Goal: Complete application form

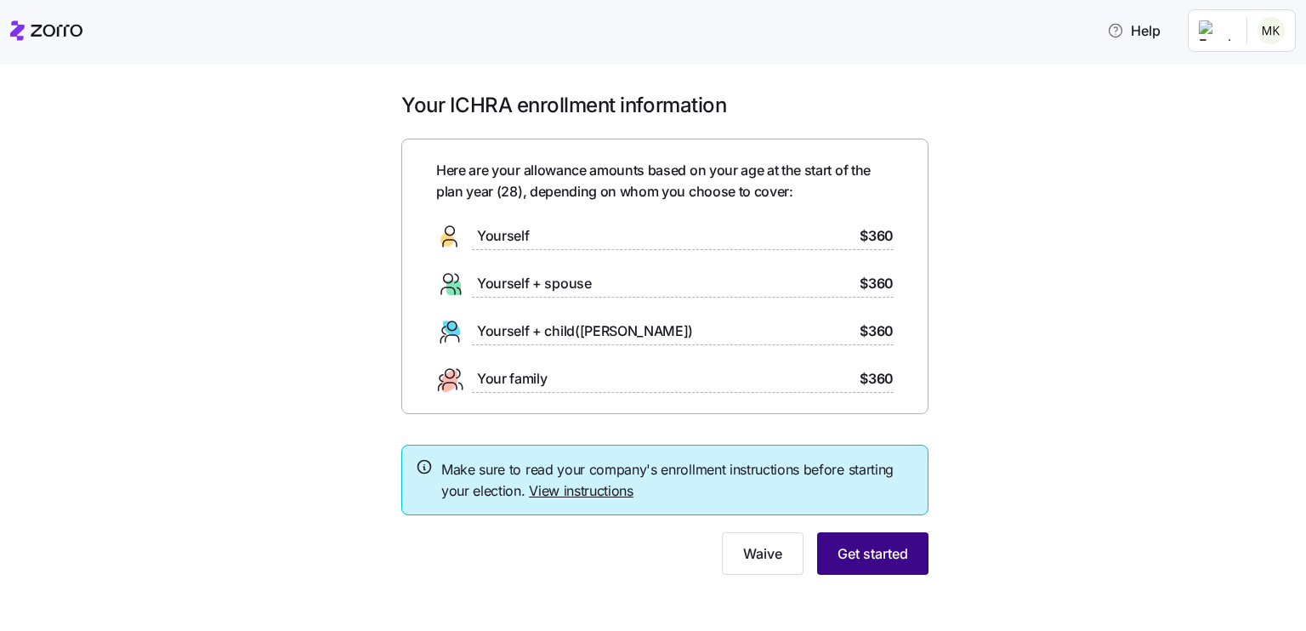
click at [856, 552] on span "Get started" at bounding box center [872, 553] width 71 height 20
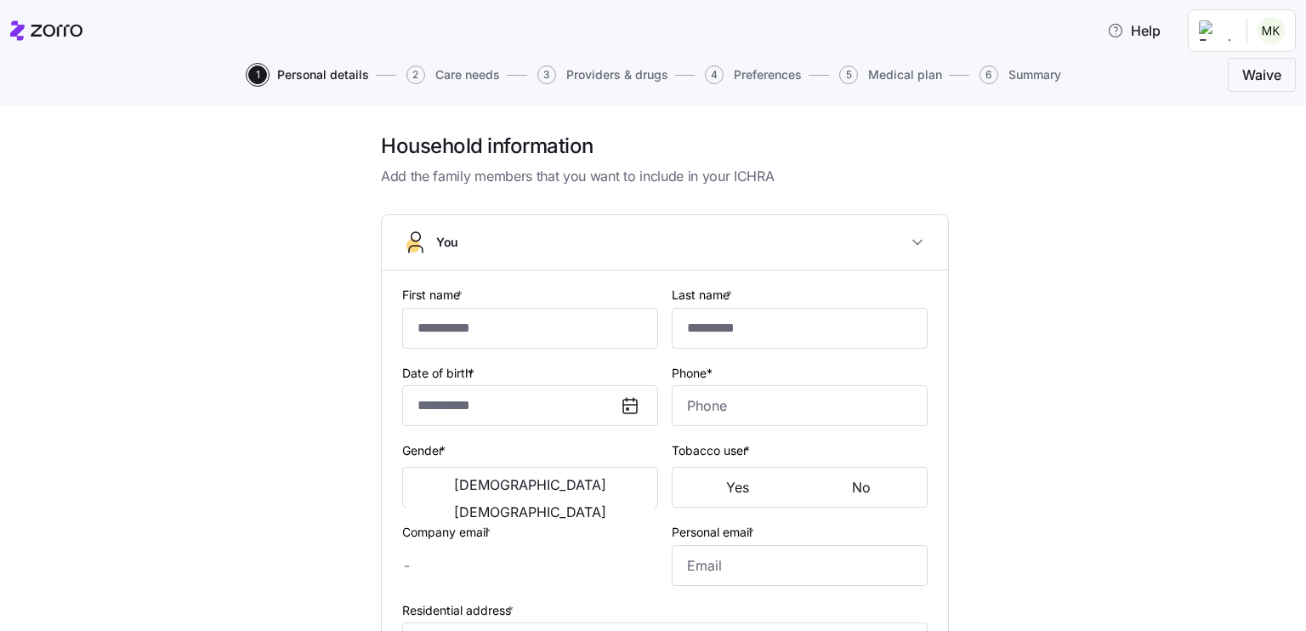
type input "*******"
type input "*********"
type input "matthew@matukat.com"
type input "matthewkourajian@gmail.com"
type input "**********"
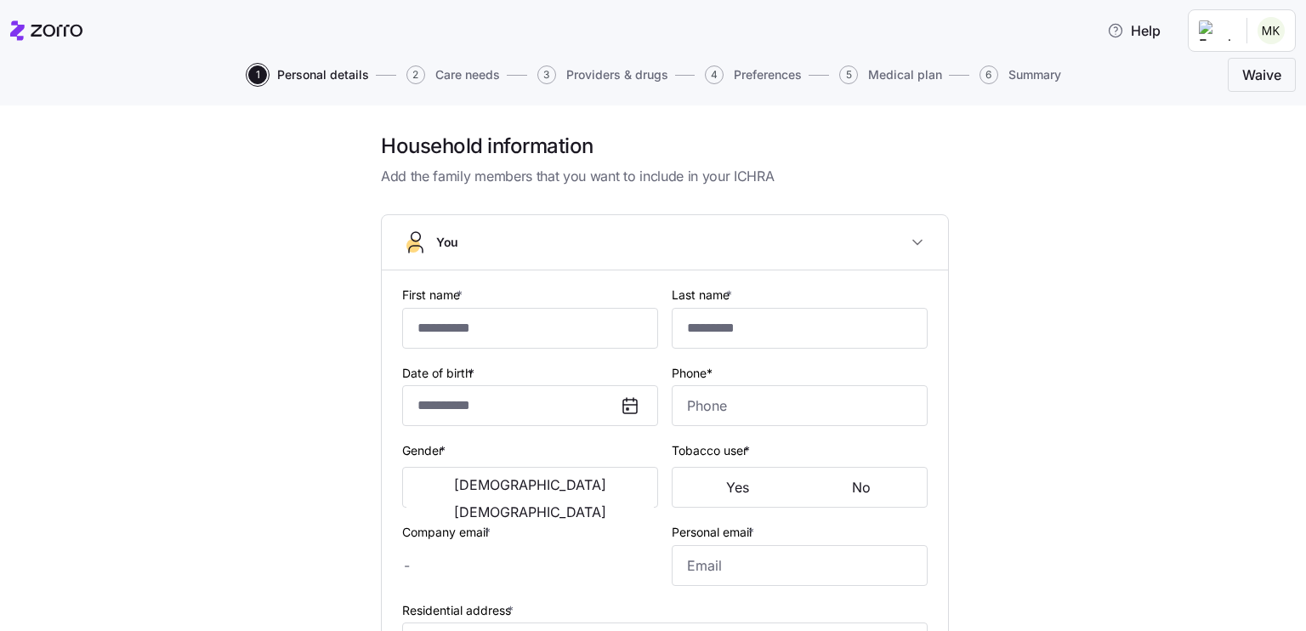
checkbox input "true"
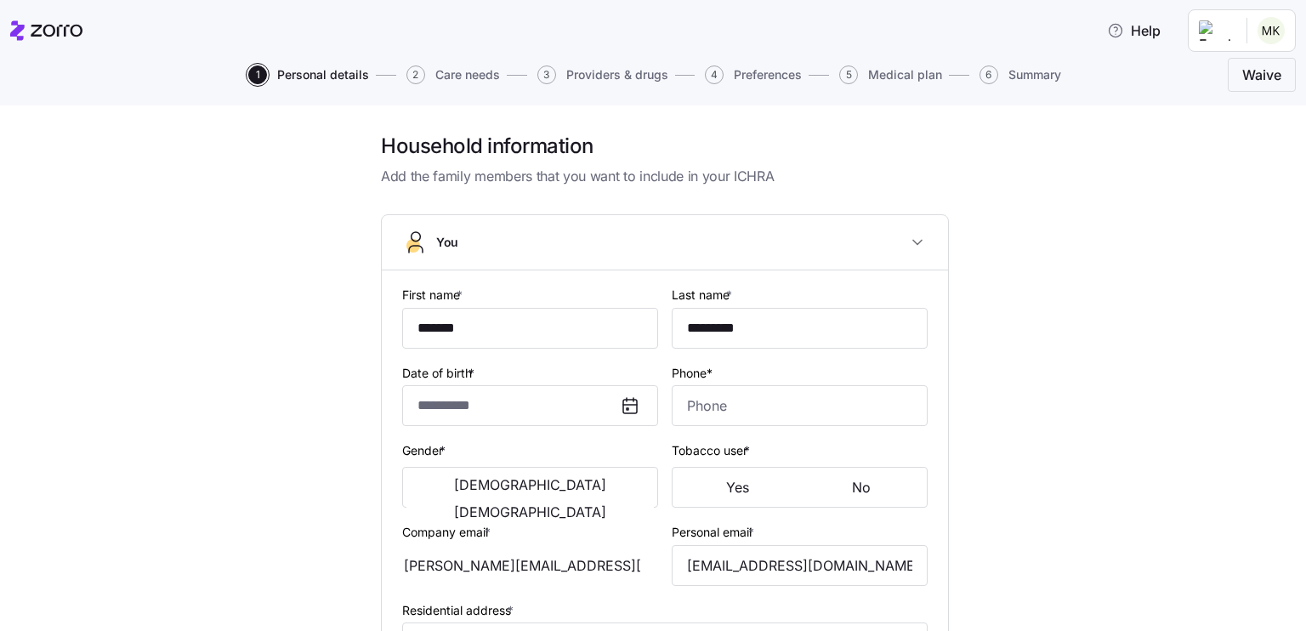
type input "**********"
type input "(719) 331-1305"
type input "US citizen"
type input "Single"
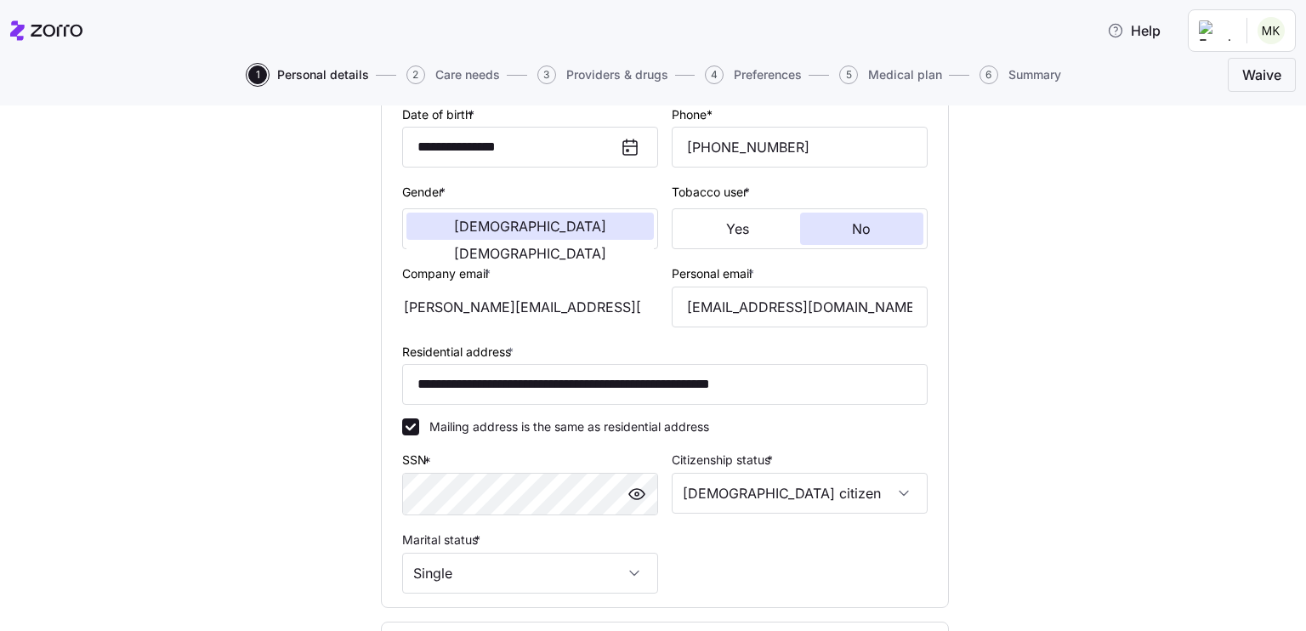
scroll to position [460, 0]
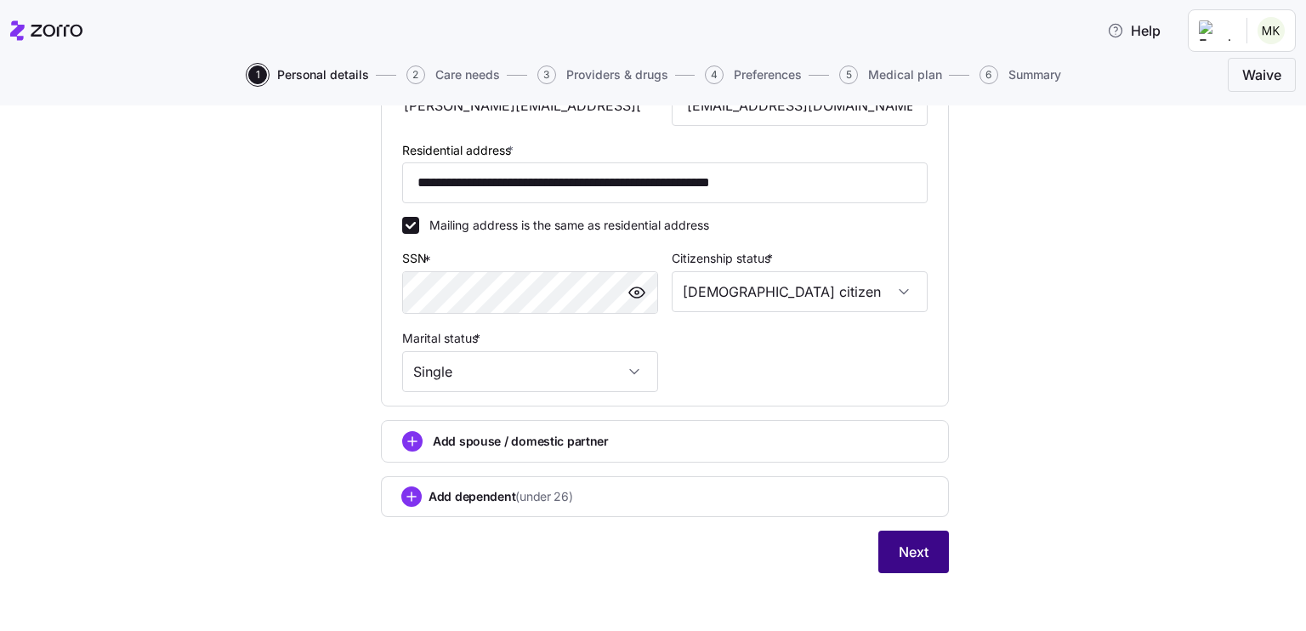
click at [901, 534] on button "Next" at bounding box center [913, 551] width 71 height 43
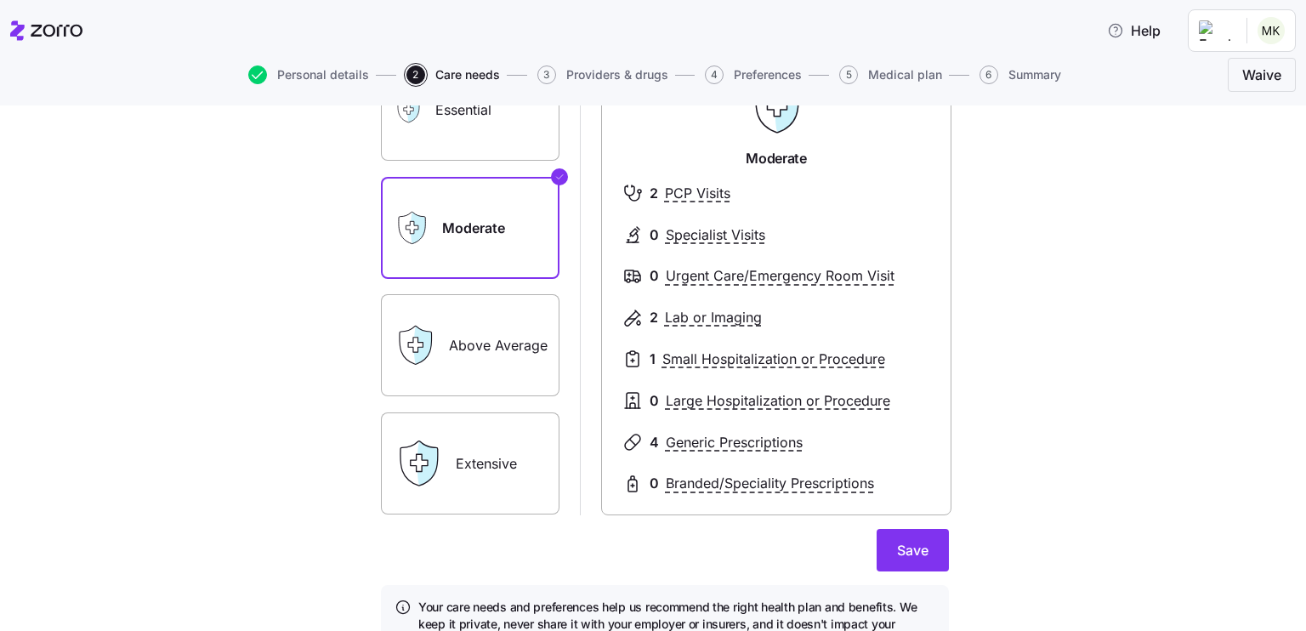
scroll to position [260, 0]
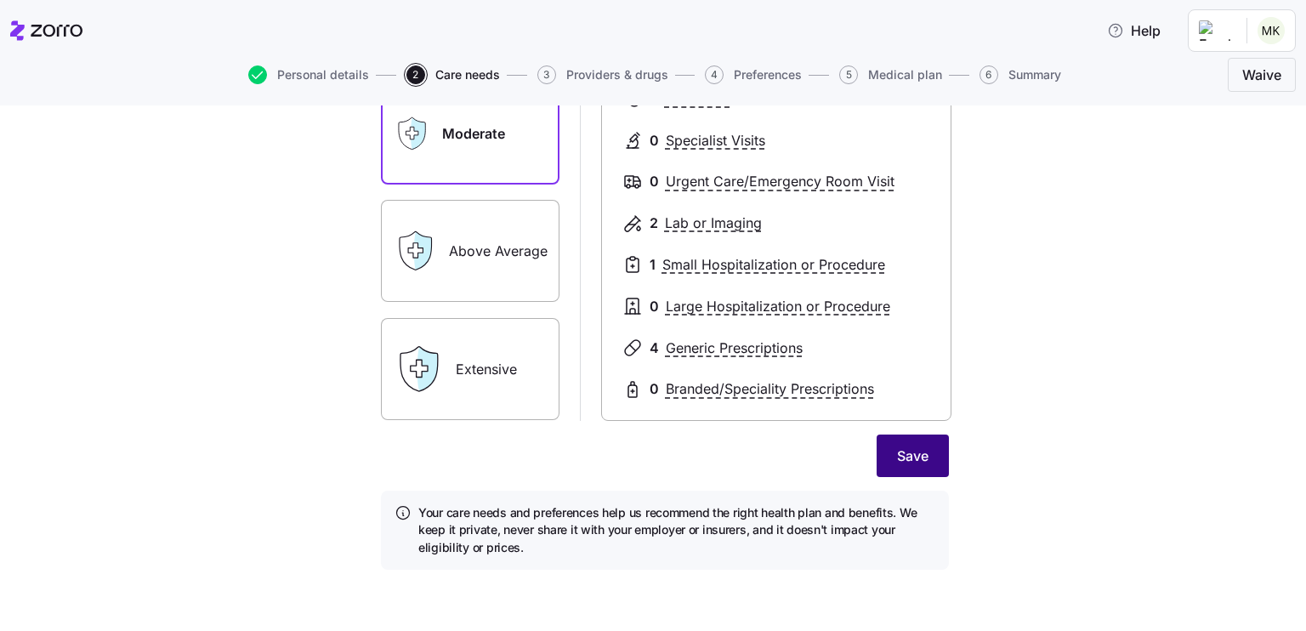
click at [911, 453] on span "Save" at bounding box center [912, 455] width 31 height 20
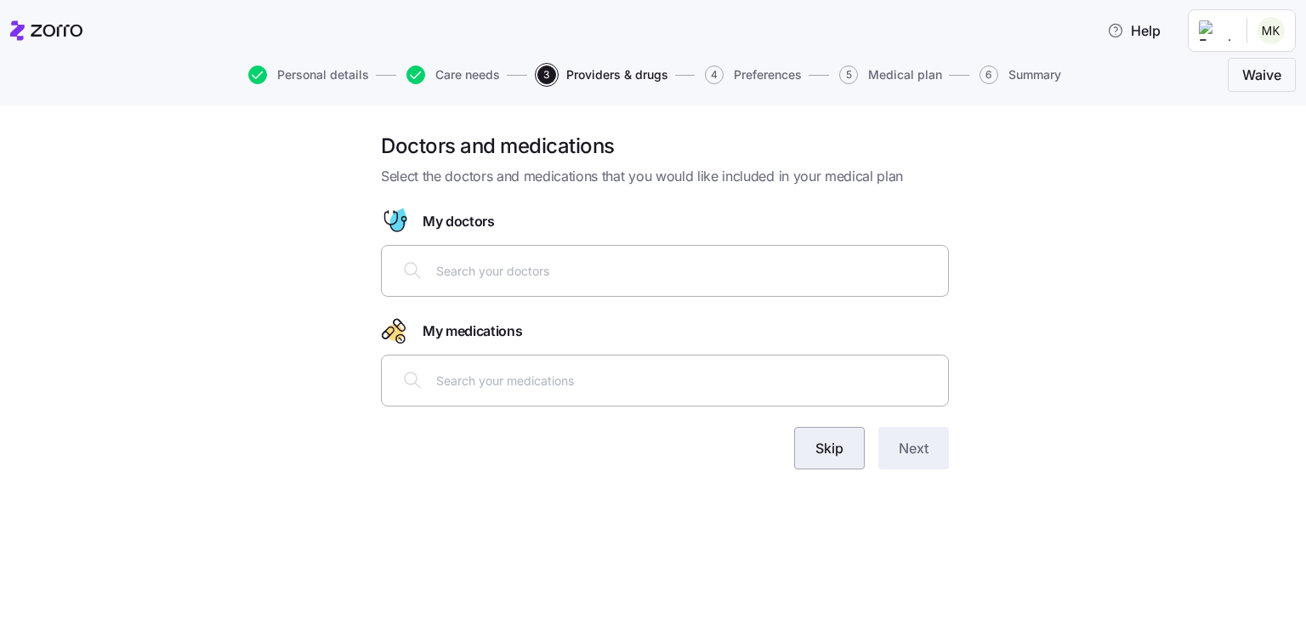
click at [823, 456] on span "Skip" at bounding box center [829, 448] width 28 height 20
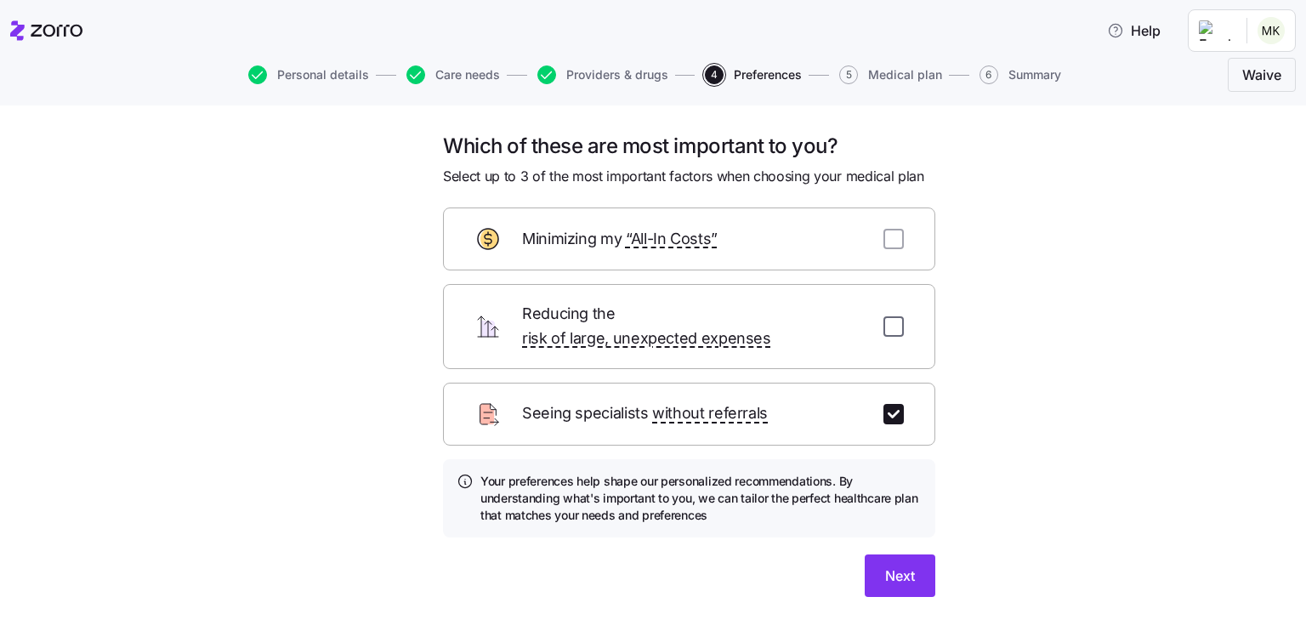
click at [887, 316] on input "checkbox" at bounding box center [893, 326] width 20 height 20
checkbox input "true"
click at [889, 404] on input "checkbox" at bounding box center [893, 414] width 20 height 20
checkbox input "false"
click at [885, 565] on span "Next" at bounding box center [900, 575] width 30 height 20
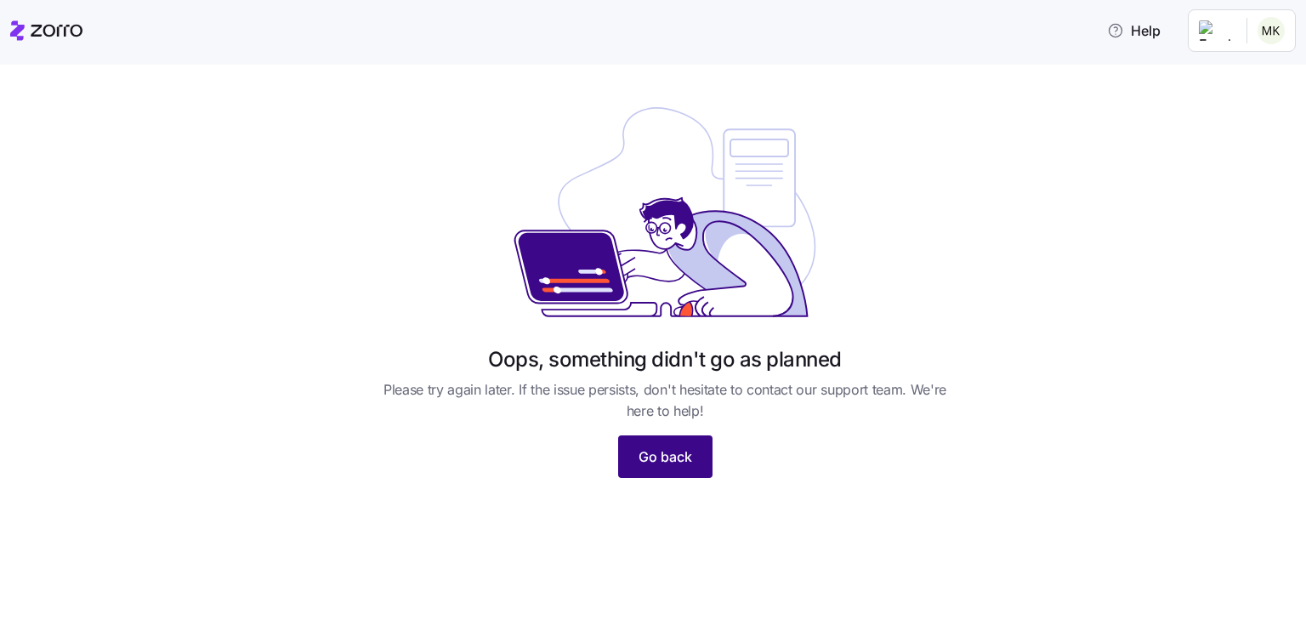
click at [650, 444] on button "Go back" at bounding box center [665, 456] width 94 height 43
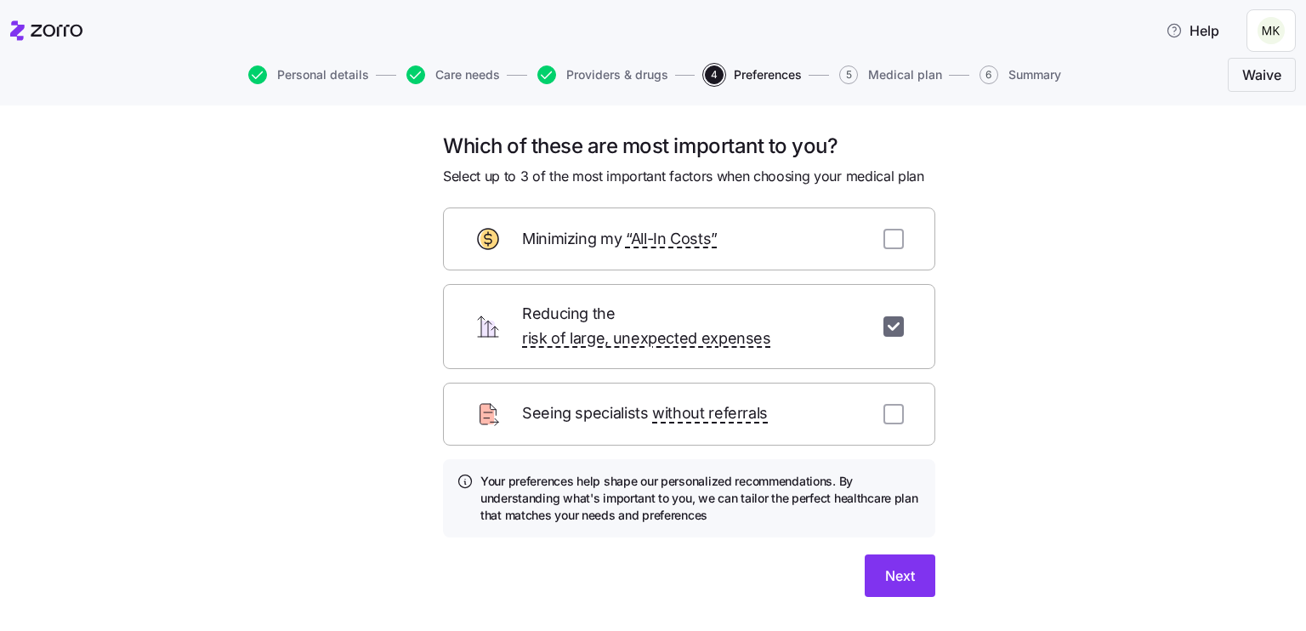
click at [886, 316] on input "checkbox" at bounding box center [893, 326] width 20 height 20
checkbox input "false"
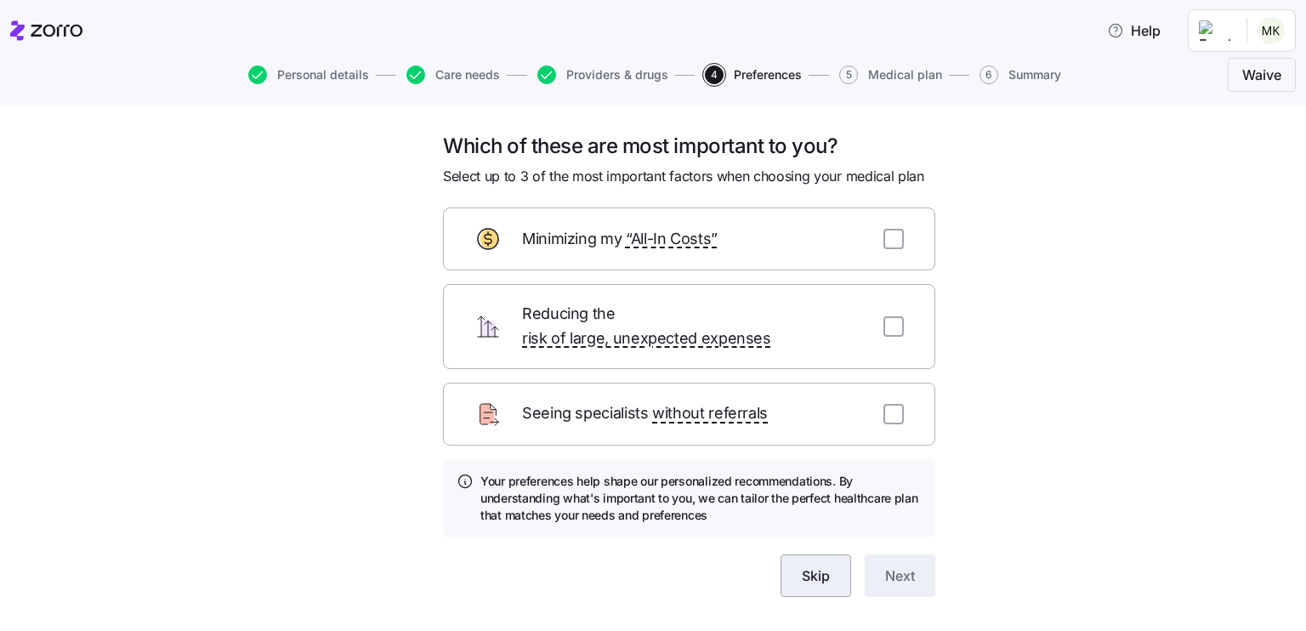
click at [807, 554] on button "Skip" at bounding box center [815, 575] width 71 height 43
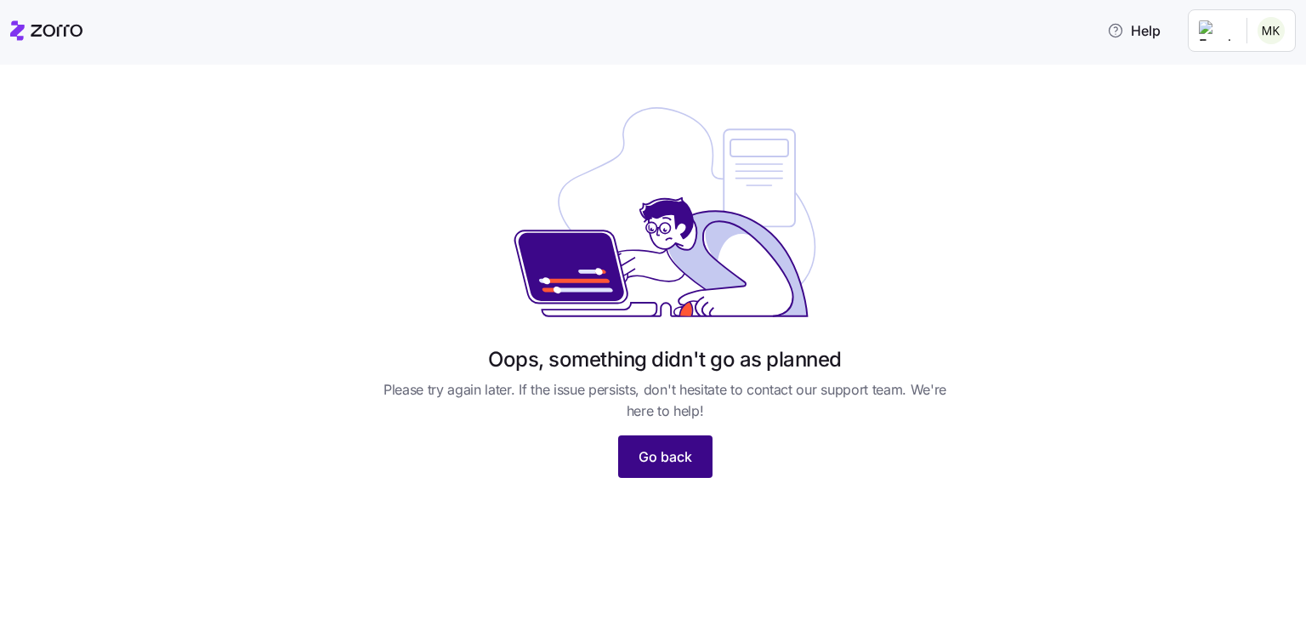
click at [681, 442] on button "Go back" at bounding box center [665, 456] width 94 height 43
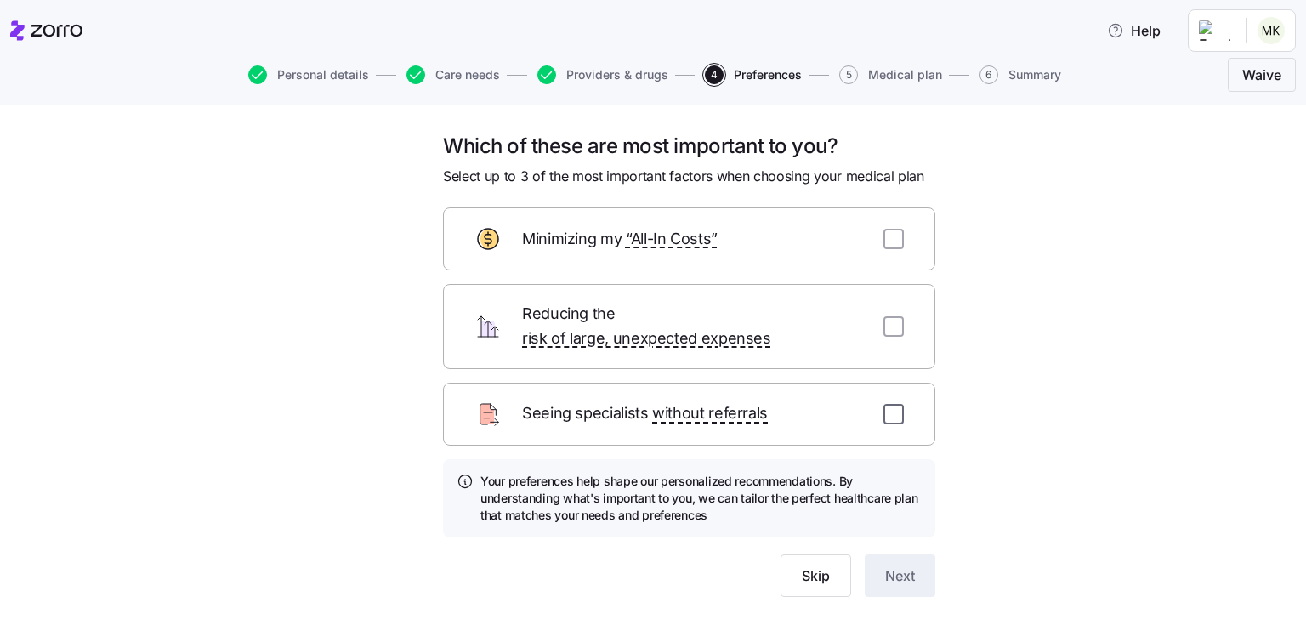
click at [888, 404] on input "checkbox" at bounding box center [893, 414] width 20 height 20
checkbox input "true"
click at [884, 316] on input "checkbox" at bounding box center [893, 326] width 20 height 20
checkbox input "true"
click at [884, 242] on input "checkbox" at bounding box center [893, 239] width 20 height 20
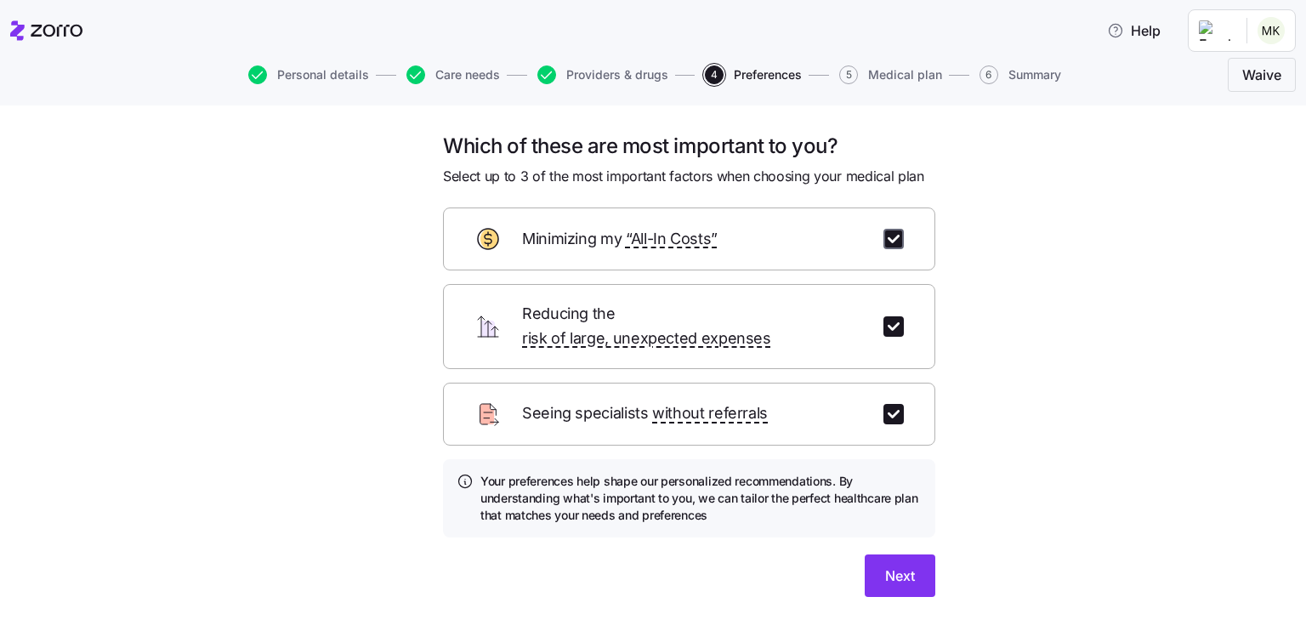
checkbox input "true"
click at [887, 565] on span "Next" at bounding box center [900, 575] width 30 height 20
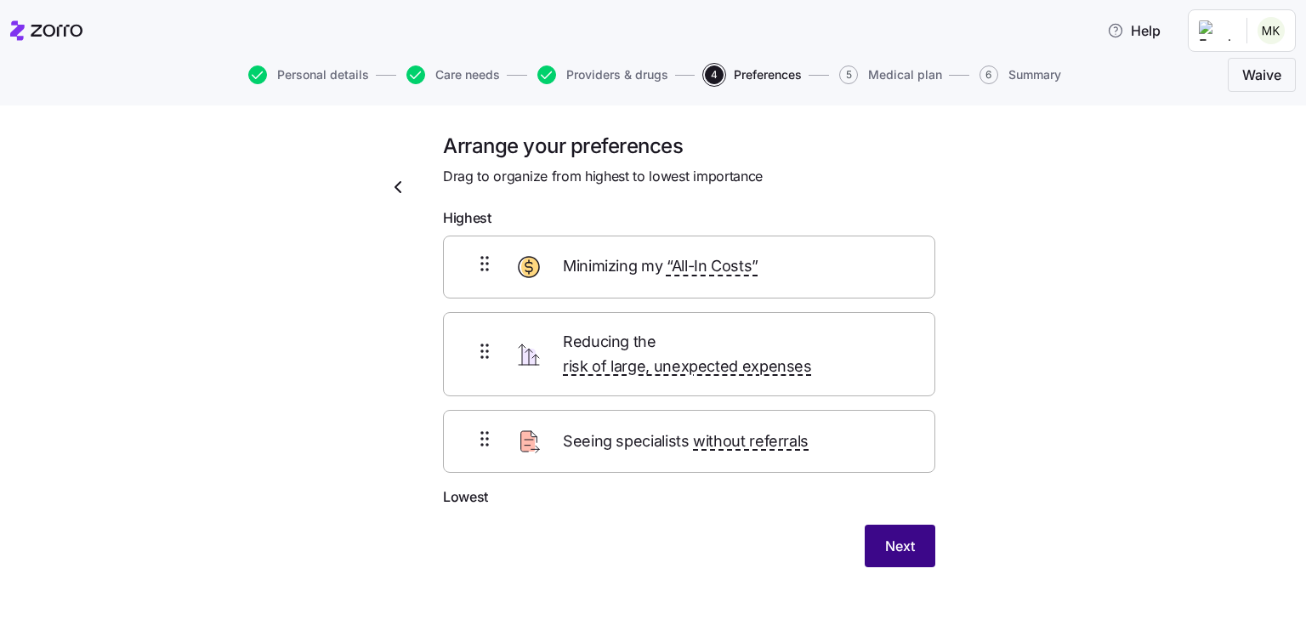
click at [890, 536] on span "Next" at bounding box center [900, 546] width 30 height 20
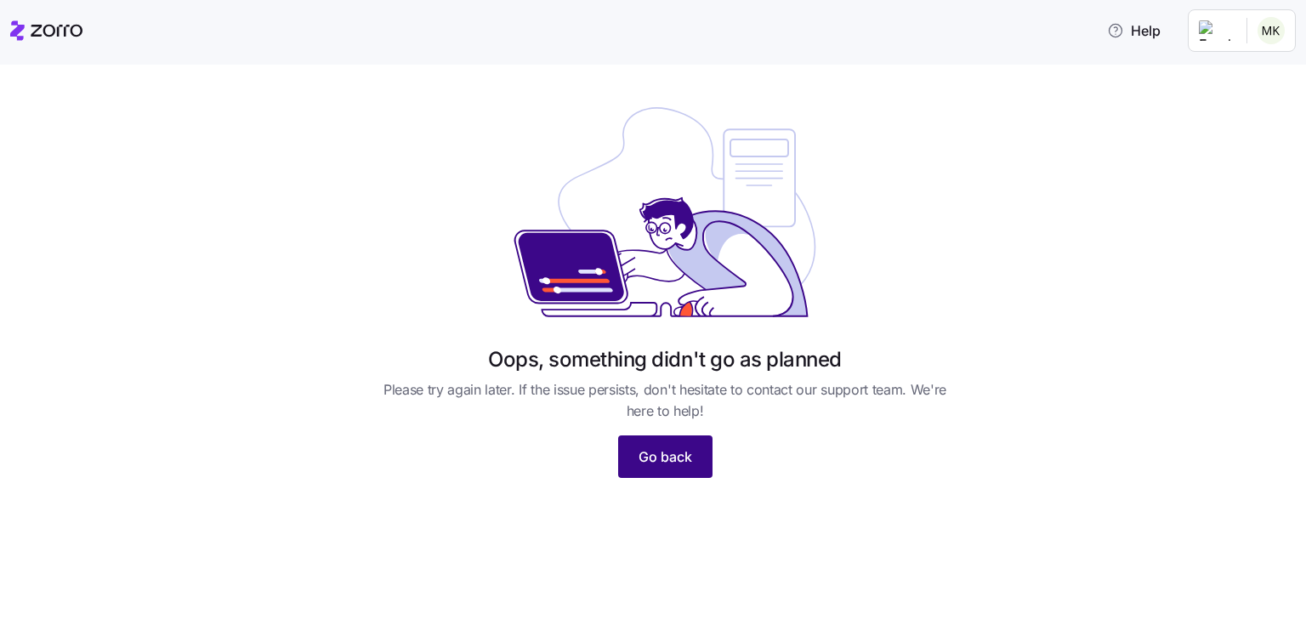
click at [675, 434] on div "Oops, something didn't go as planned Please try again later. If the issue persi…" at bounding box center [664, 285] width 585 height 386
click at [678, 463] on span "Go back" at bounding box center [665, 456] width 54 height 20
